Goal: Task Accomplishment & Management: Use online tool/utility

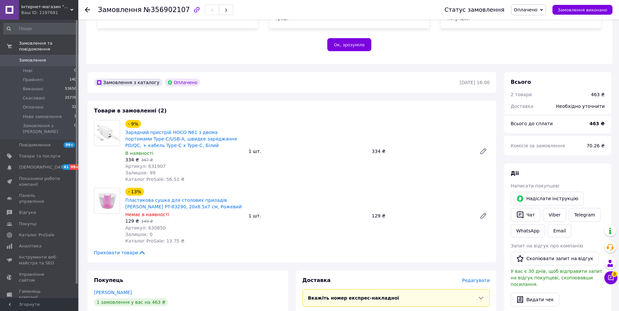
scroll to position [229, 0]
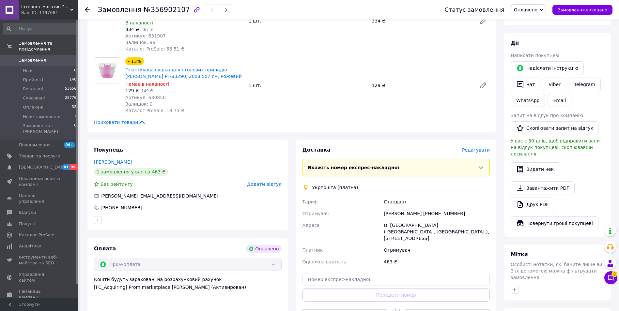
scroll to position [327, 0]
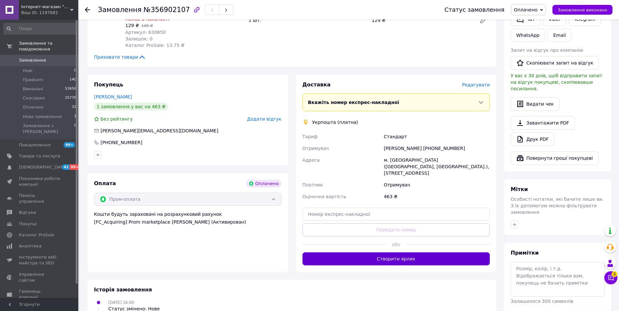
click at [407, 253] on button "Створити ярлик" at bounding box center [397, 259] width 188 height 13
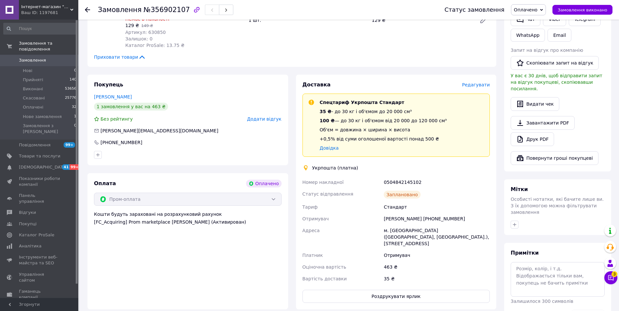
click at [412, 177] on div "0504842145102" at bounding box center [437, 183] width 109 height 12
copy div "0504842145102"
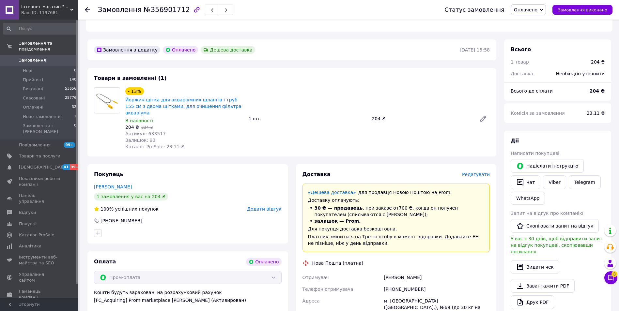
scroll to position [261, 0]
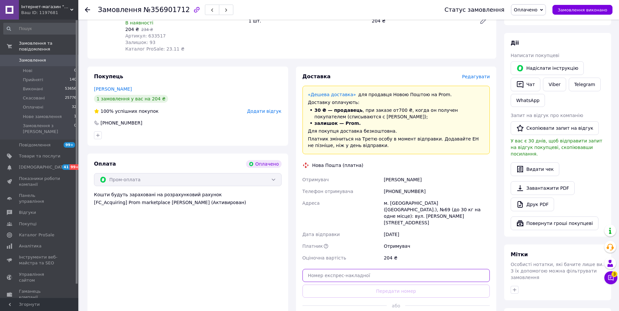
click at [403, 269] on input "text" at bounding box center [397, 275] width 188 height 13
paste input "20451225335070"
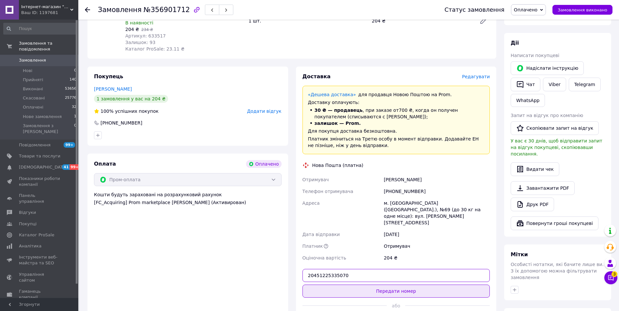
type input "20451225335070"
click at [407, 285] on button "Передати номер" at bounding box center [397, 291] width 188 height 13
